Goal: Task Accomplishment & Management: Manage account settings

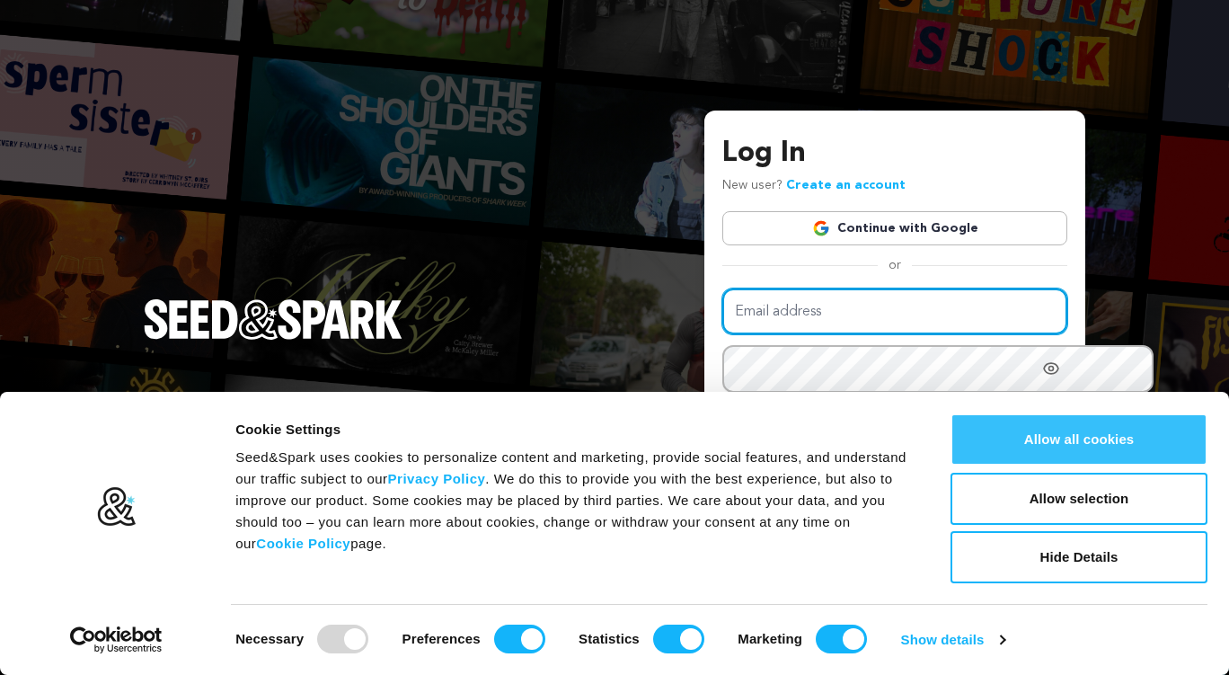
type input "[EMAIL_ADDRESS][DOMAIN_NAME]"
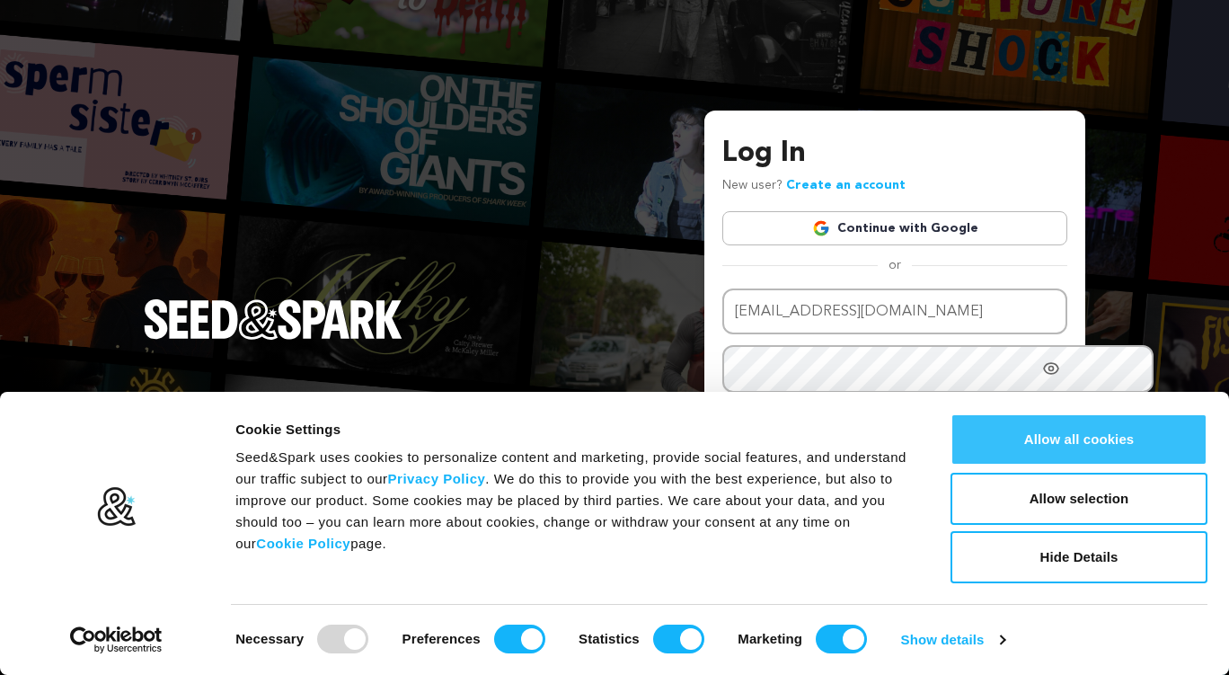
click at [1061, 437] on button "Allow all cookies" at bounding box center [1078, 439] width 257 height 52
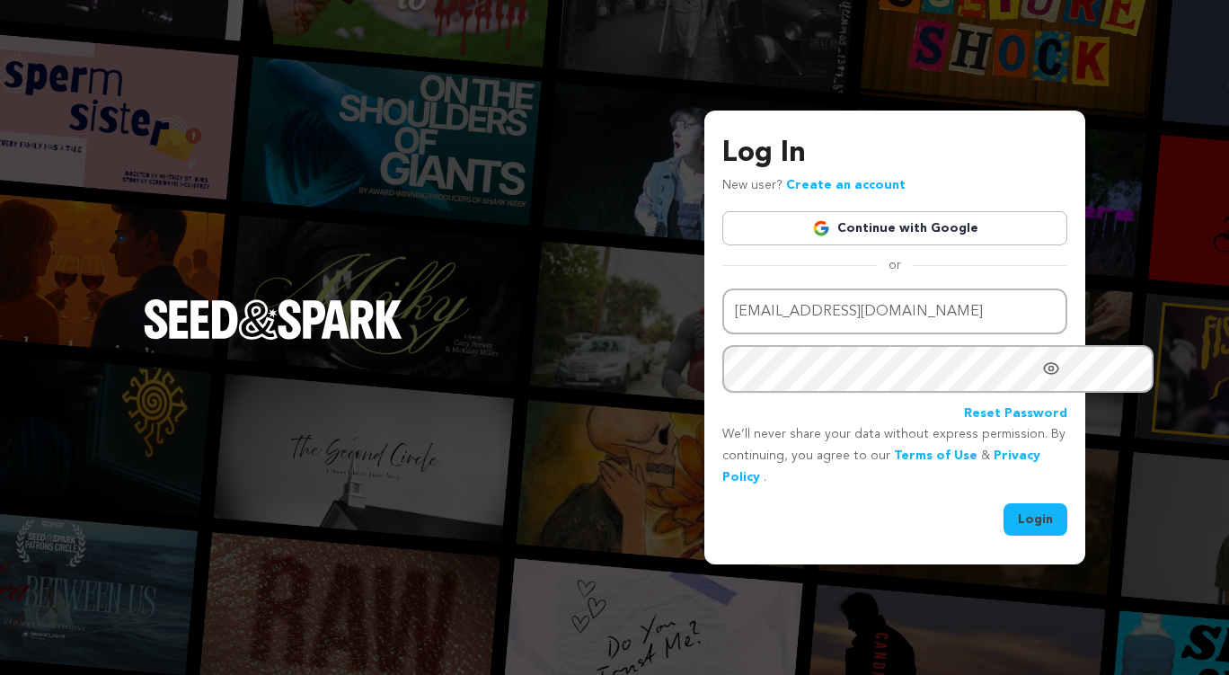
click at [1003, 526] on button "Login" at bounding box center [1035, 519] width 64 height 32
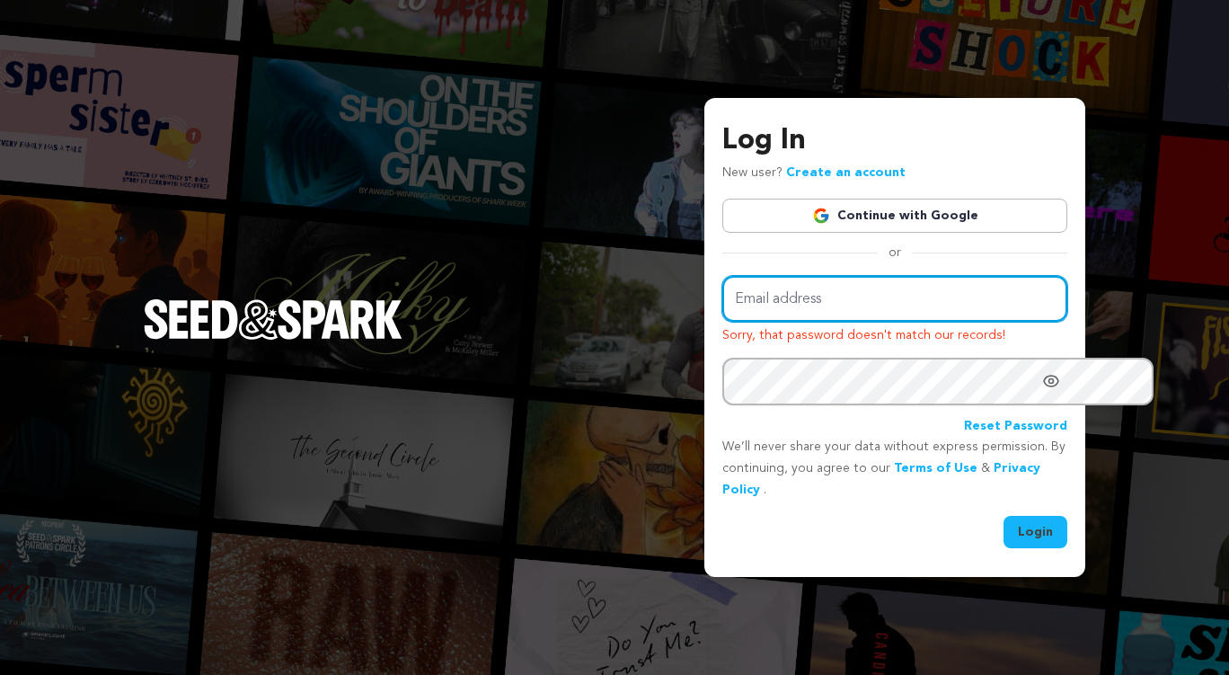
type input "[EMAIL_ADDRESS][DOMAIN_NAME]"
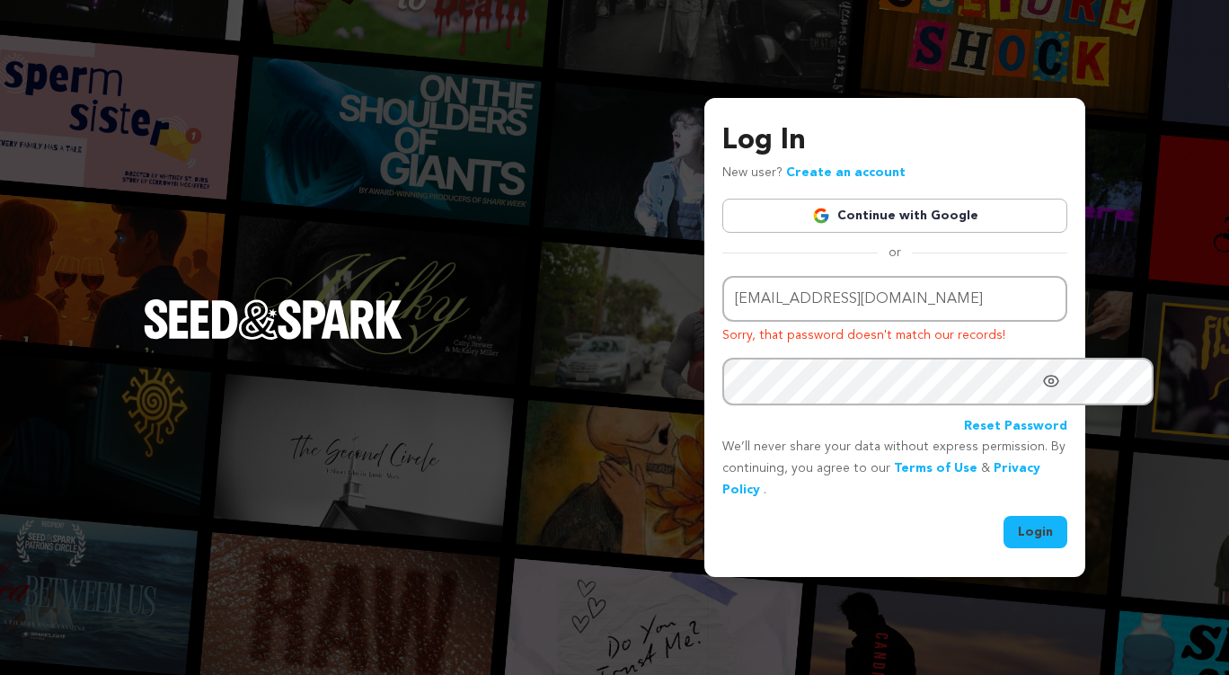
click at [1042, 390] on icon "Show password as plain text. Warning: this will display your password on the sc…" at bounding box center [1051, 381] width 18 height 18
click at [844, 199] on link "Continue with Google" at bounding box center [894, 216] width 345 height 34
click at [787, 204] on link "Continue with Google" at bounding box center [894, 216] width 345 height 34
